Goal: Information Seeking & Learning: Learn about a topic

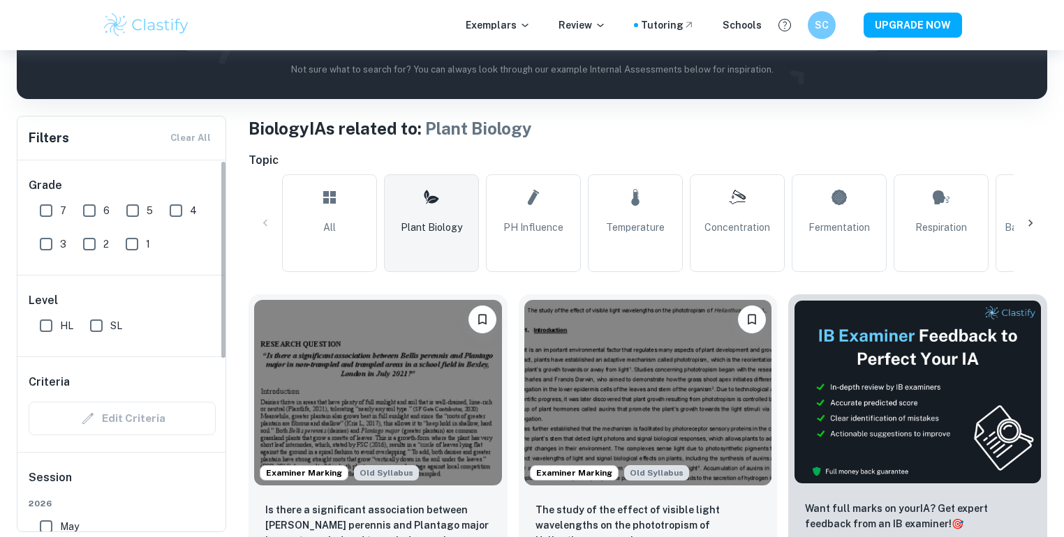
drag, startPoint x: 51, startPoint y: 209, endPoint x: 87, endPoint y: 207, distance: 35.7
click at [50, 209] on input "7" at bounding box center [46, 211] width 28 height 28
checkbox input "true"
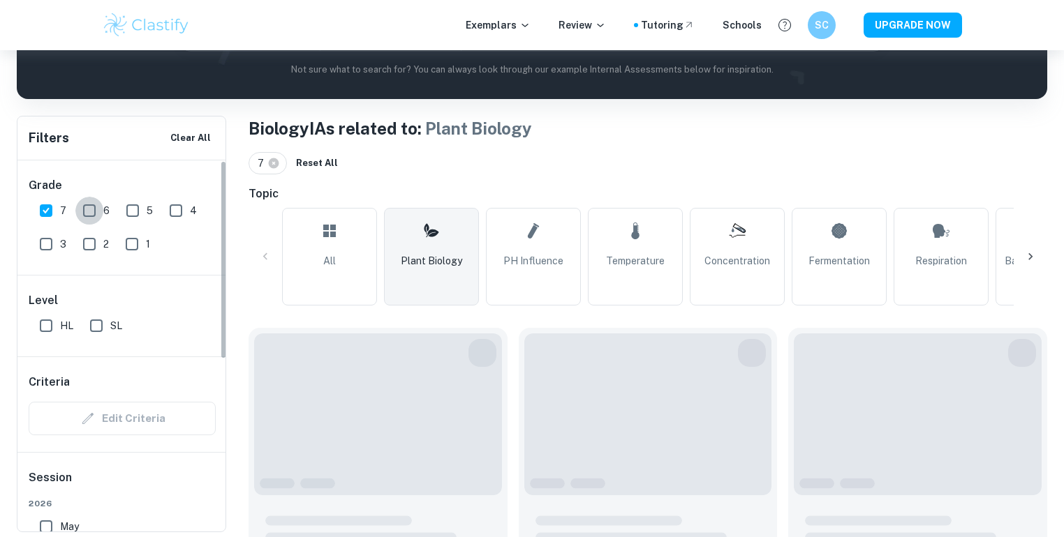
click at [87, 207] on input "6" at bounding box center [89, 211] width 28 height 28
checkbox input "true"
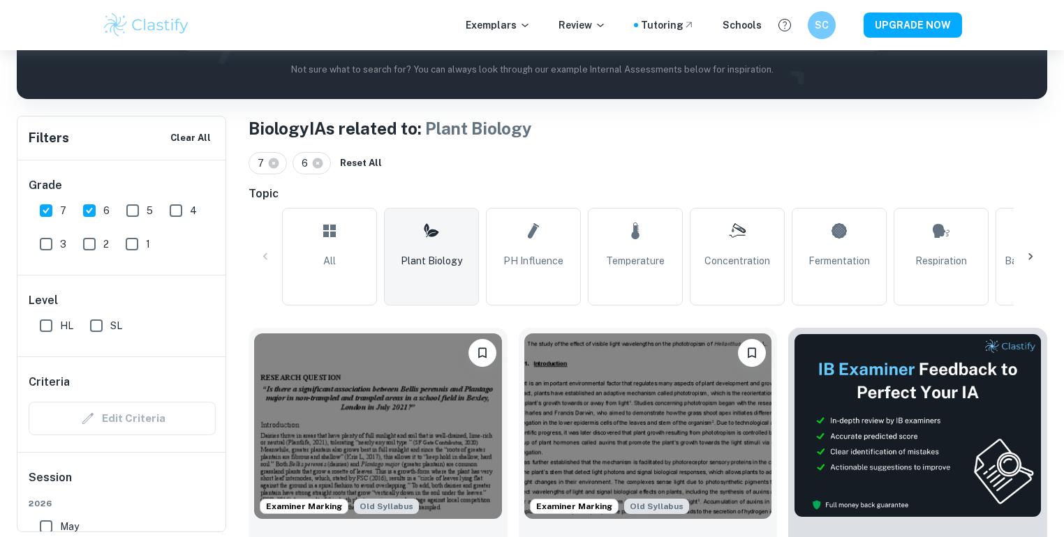
click at [49, 322] on input "HL" at bounding box center [46, 326] width 28 height 28
checkbox input "true"
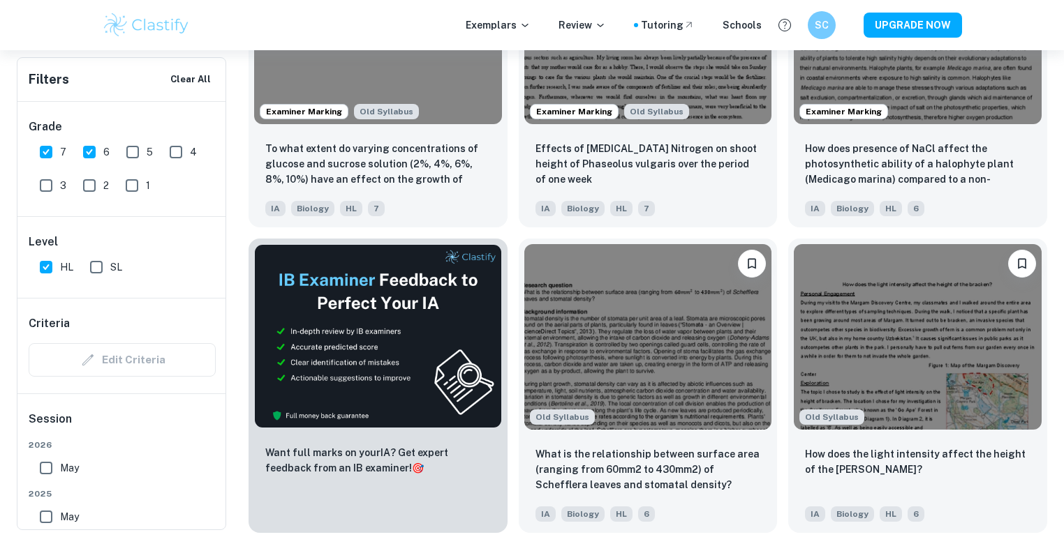
scroll to position [1702, 0]
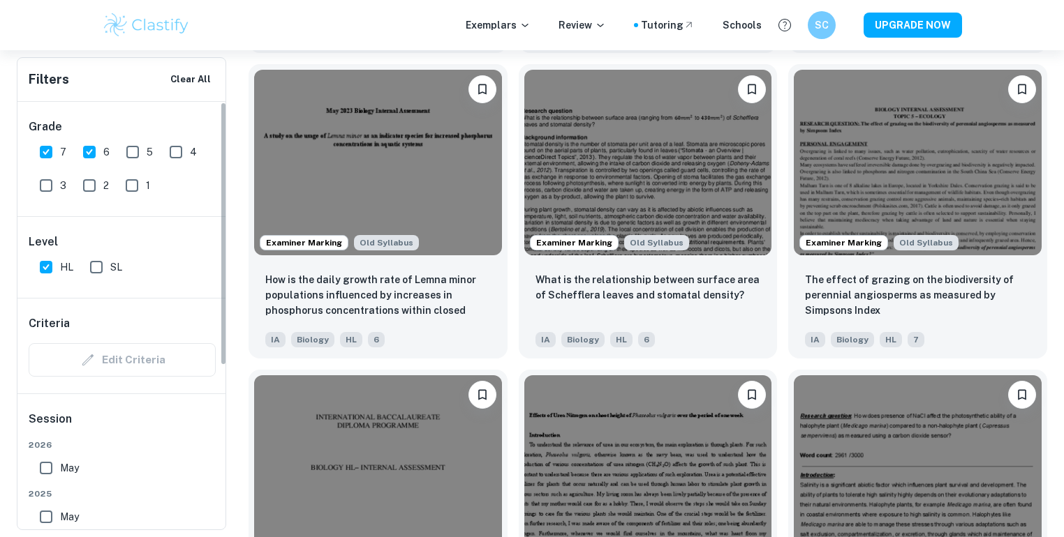
click at [87, 155] on input "6" at bounding box center [89, 152] width 28 height 28
checkbox input "false"
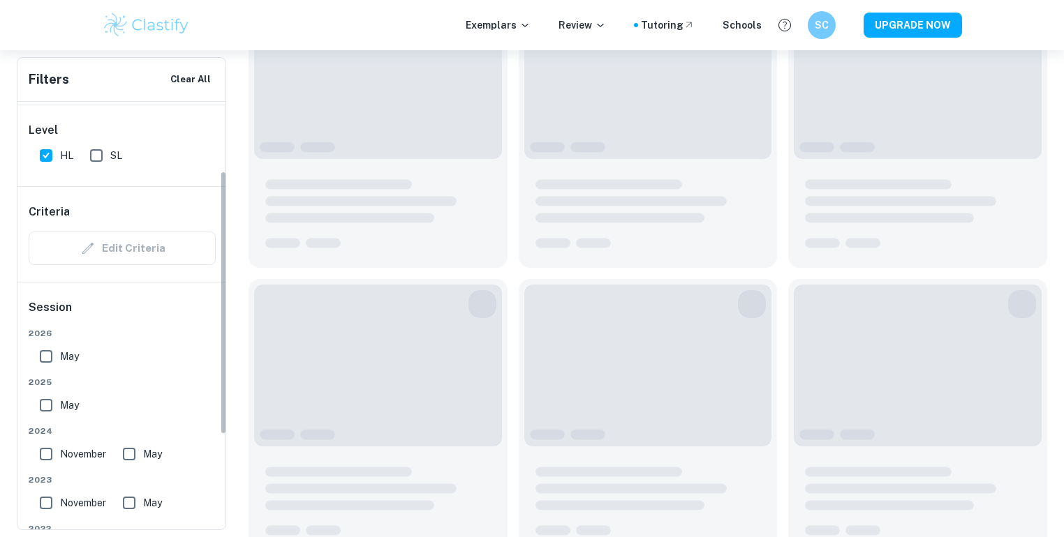
scroll to position [168, 0]
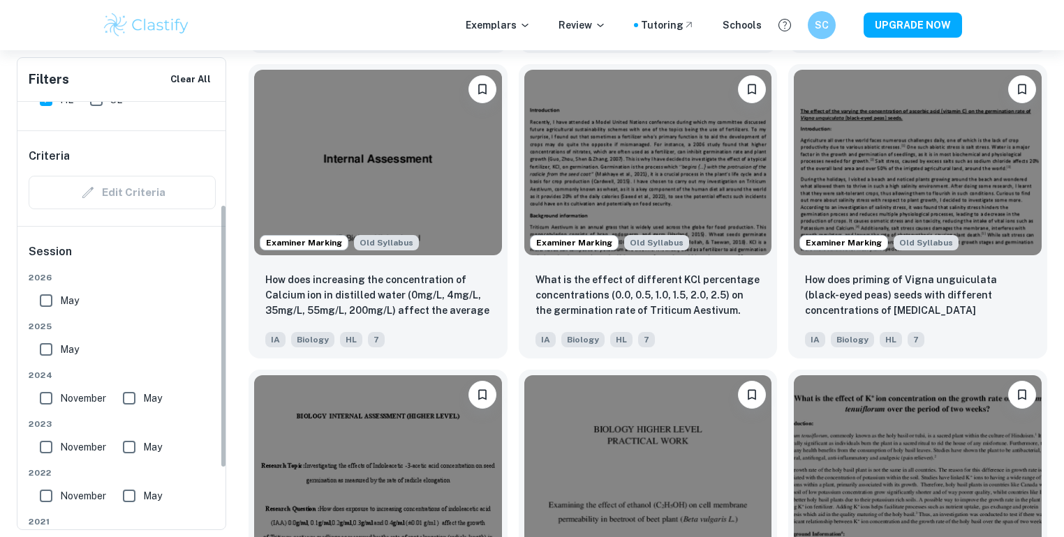
click at [52, 346] on input "May" at bounding box center [46, 350] width 28 height 28
checkbox input "true"
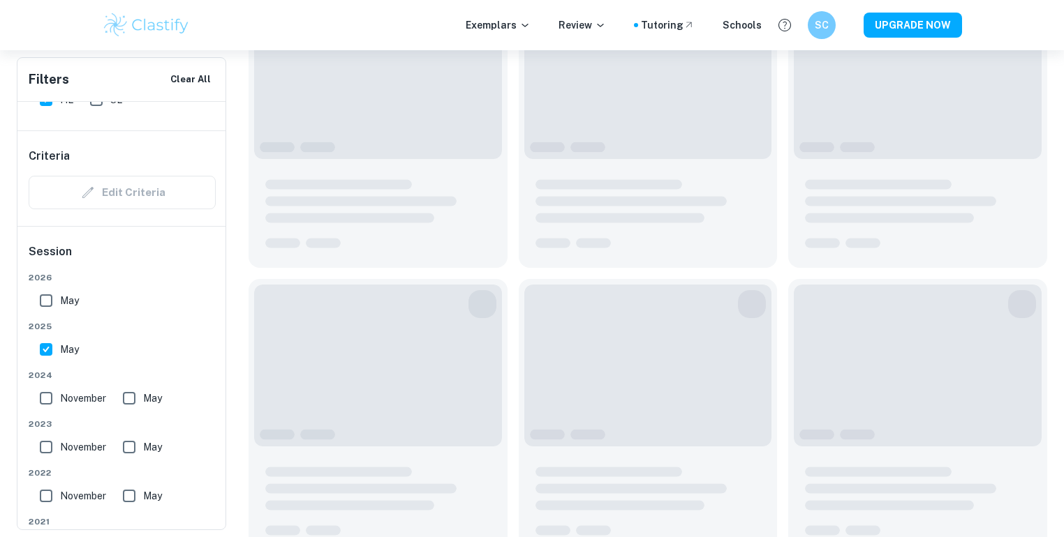
click at [45, 394] on input "November" at bounding box center [46, 399] width 28 height 28
checkbox input "true"
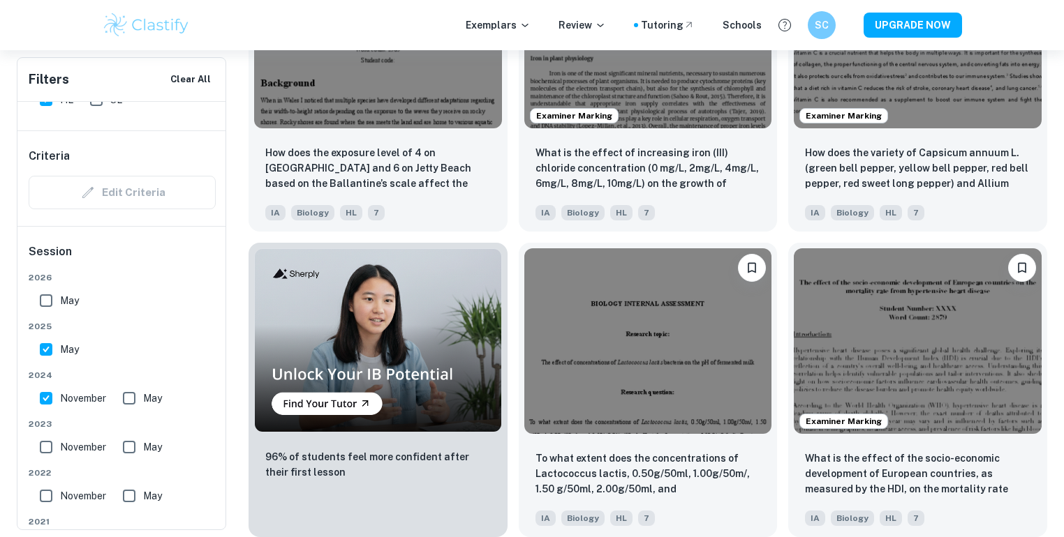
scroll to position [912, 0]
click at [131, 396] on input "May" at bounding box center [129, 399] width 28 height 28
checkbox input "true"
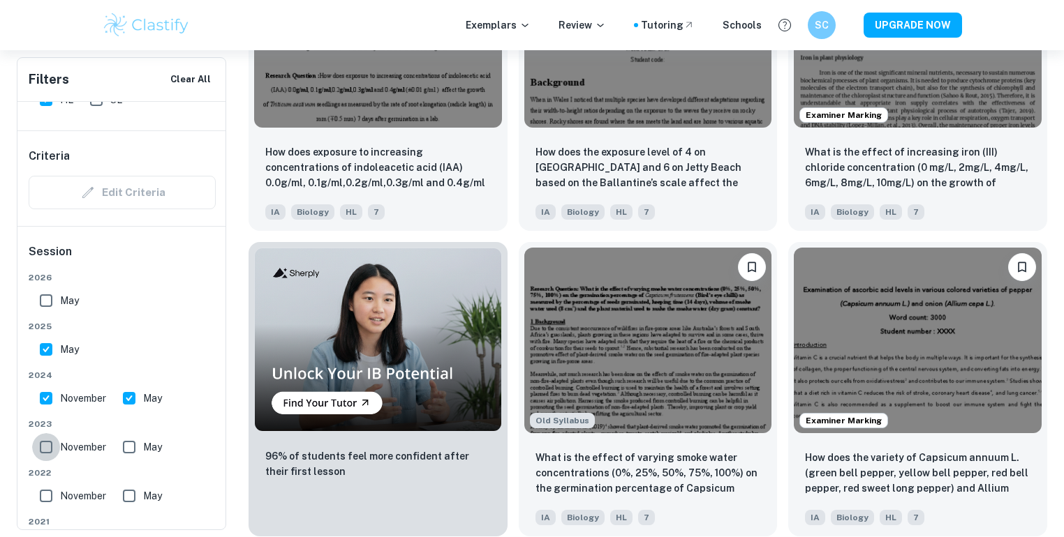
drag, startPoint x: 42, startPoint y: 450, endPoint x: 107, endPoint y: 444, distance: 65.9
click at [42, 450] on input "November" at bounding box center [46, 447] width 28 height 28
checkbox input "true"
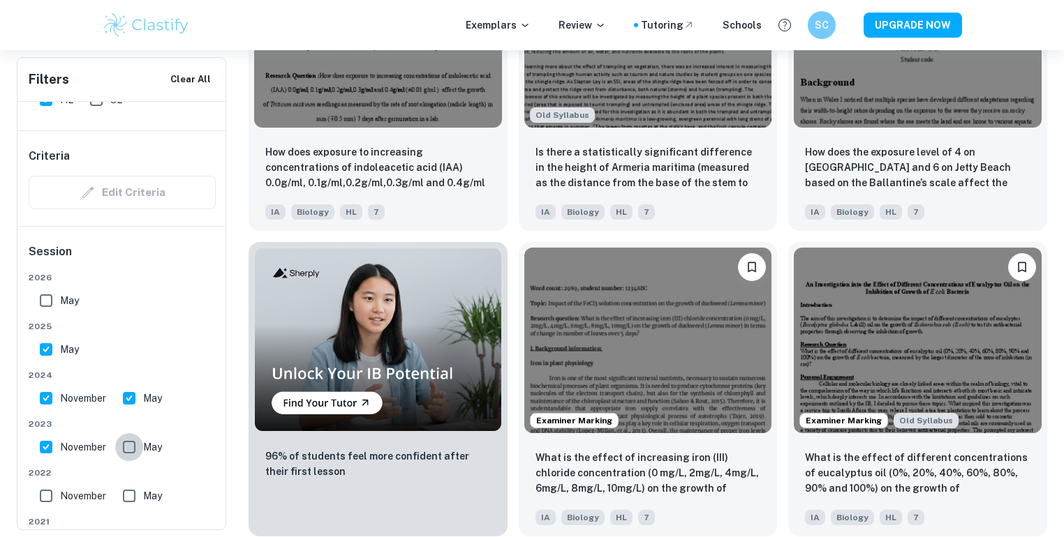
click at [135, 443] on input "May" at bounding box center [129, 447] width 28 height 28
checkbox input "true"
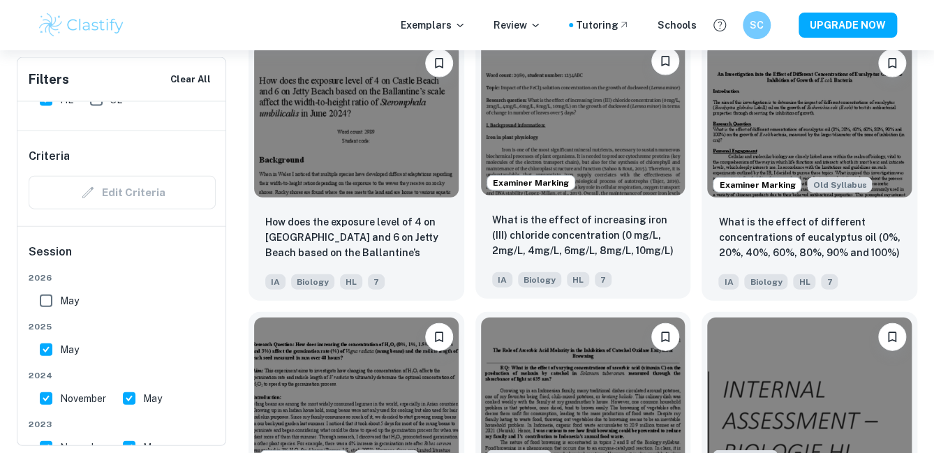
scroll to position [1410, 0]
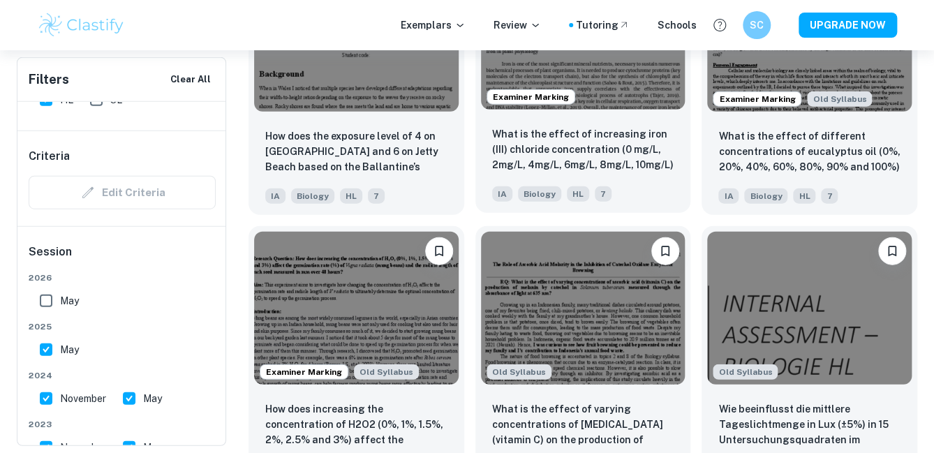
click at [615, 126] on p "What is the effect of increasing iron (III) chloride concentration (0 mg/L, 2mg…" at bounding box center [583, 149] width 182 height 47
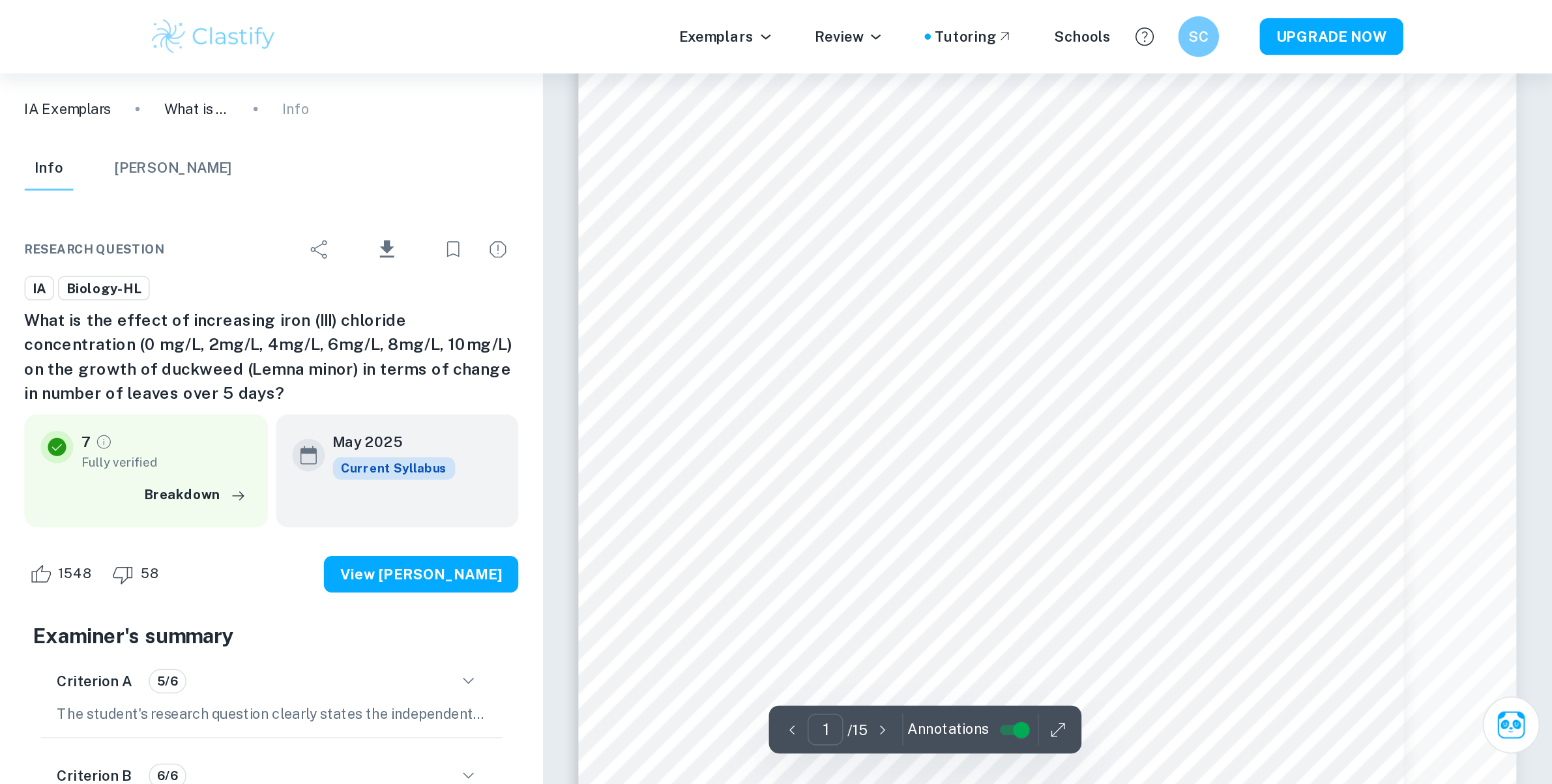
scroll to position [52, 0]
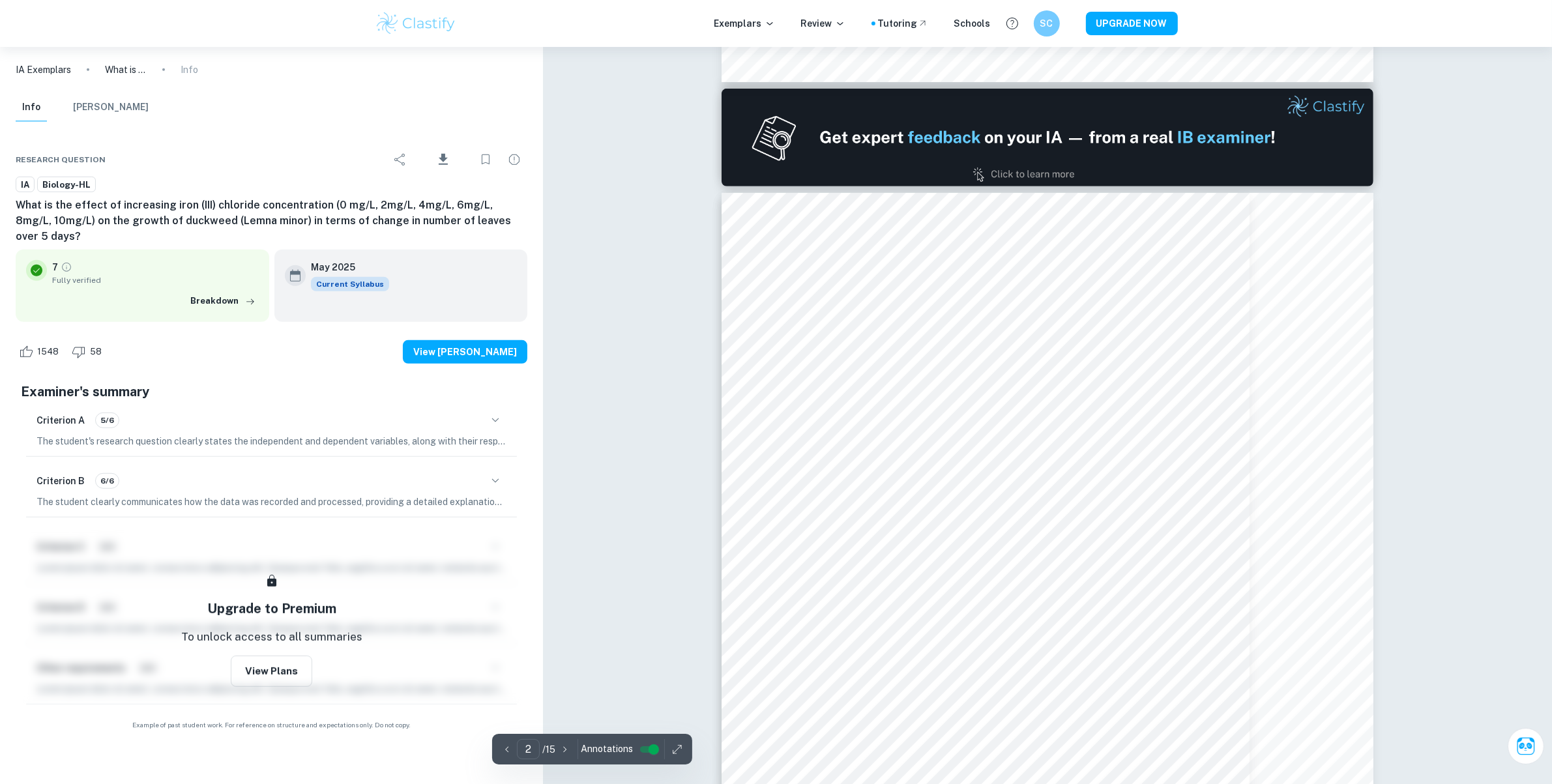
type input "1"
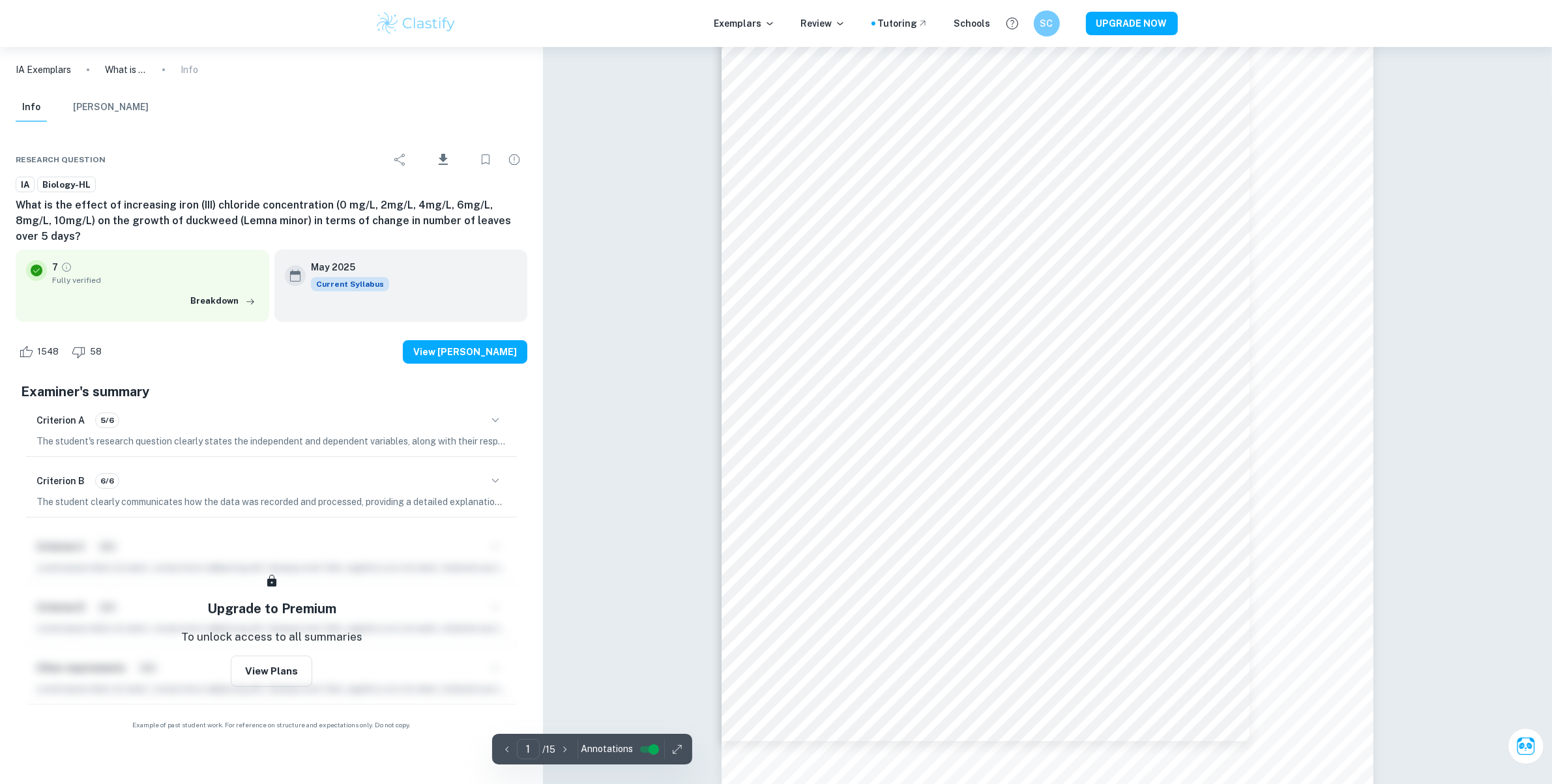
scroll to position [52, 0]
